Goal: Task Accomplishment & Management: Manage account settings

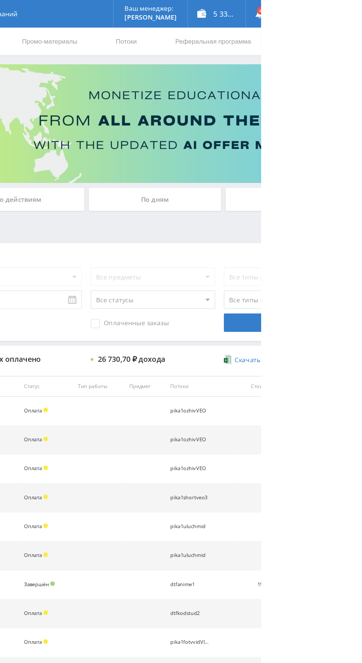
click at [250, 160] on div "По дням" at bounding box center [276, 160] width 106 height 18
click at [0, 0] on input "По дням" at bounding box center [0, 0] width 0 height 0
